Goal: Obtain resource: Download file/media

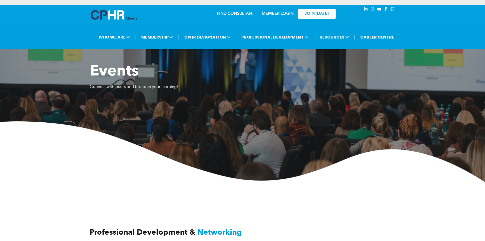
scroll to position [433, 0]
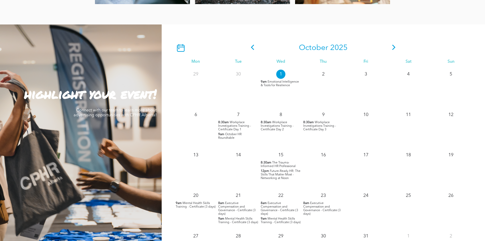
click at [278, 129] on span "Workplace Investigations Training - Certificate Day 2" at bounding box center [277, 126] width 33 height 10
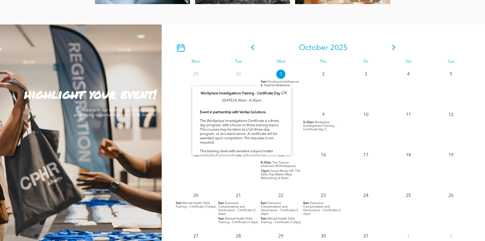
click at [326, 126] on span "Workplace Investigations Training - Certificate Day 3" at bounding box center [319, 126] width 33 height 10
click at [317, 126] on span "Workplace Investigations Training - Certificate Day 3" at bounding box center [319, 126] width 33 height 10
click at [332, 101] on div "2" at bounding box center [323, 87] width 43 height 40
click at [397, 168] on div "18" at bounding box center [408, 168] width 43 height 40
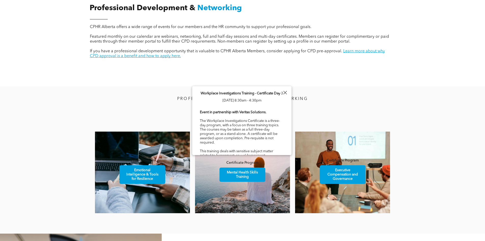
scroll to position [178, 0]
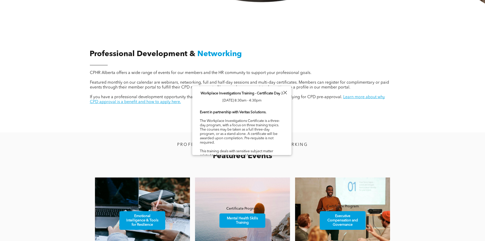
click at [285, 92] on div at bounding box center [285, 92] width 7 height 7
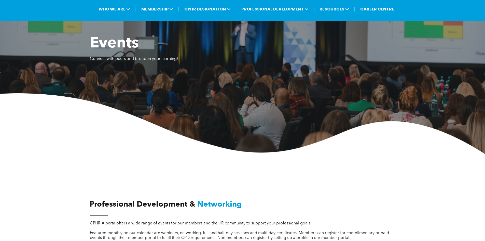
scroll to position [0, 0]
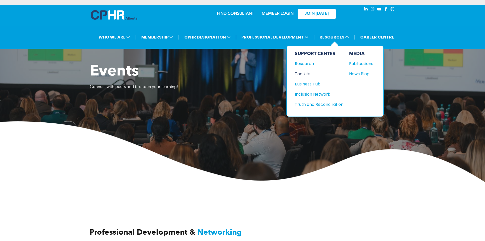
click at [303, 76] on div "Toolkits" at bounding box center [317, 74] width 44 height 6
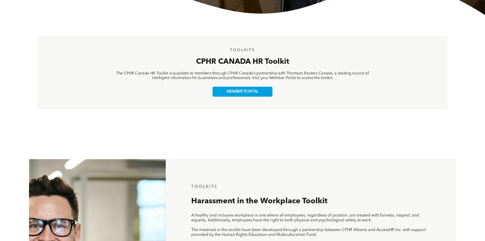
scroll to position [280, 0]
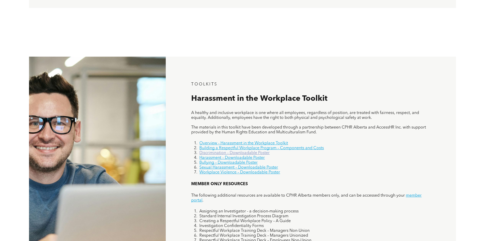
click at [240, 153] on link "Discrimination – Downloadable Poster" at bounding box center [234, 153] width 70 height 4
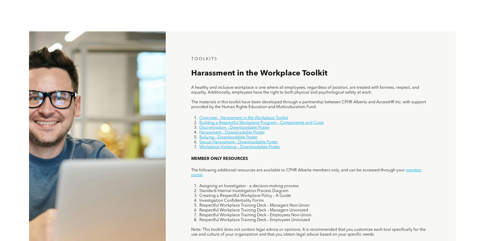
scroll to position [306, 0]
click at [254, 134] on link "Harassment – Downloadable Poster" at bounding box center [231, 132] width 65 height 4
click at [240, 138] on link "Bullying – Downloadable Poster" at bounding box center [228, 137] width 58 height 4
click at [306, 123] on link "Building a Respectful Workplace Program – Components and Costs" at bounding box center [261, 122] width 125 height 4
